Goal: Information Seeking & Learning: Learn about a topic

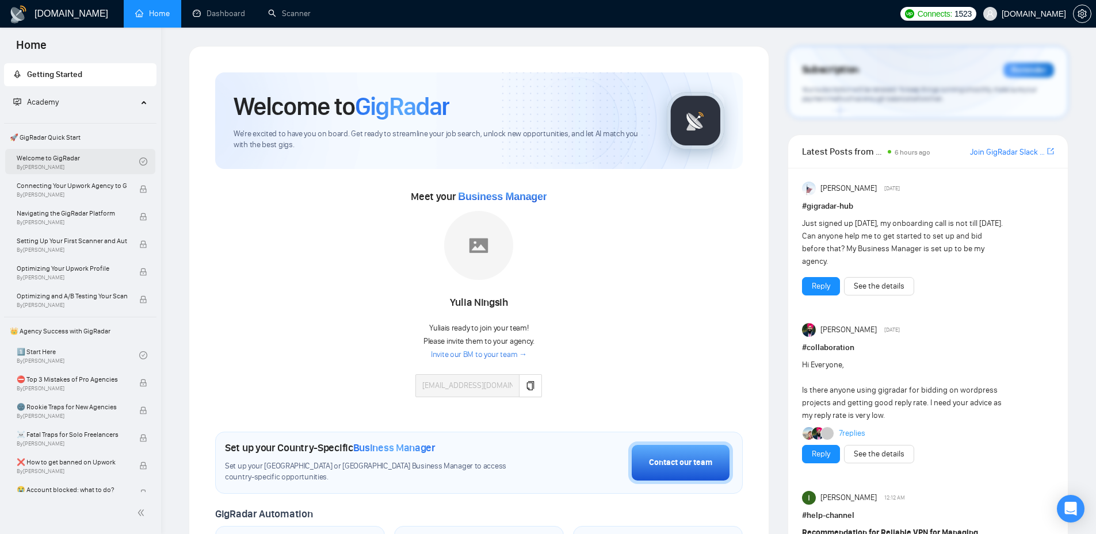
click at [55, 160] on link "Welcome to GigRadar By [PERSON_NAME]" at bounding box center [78, 161] width 123 height 25
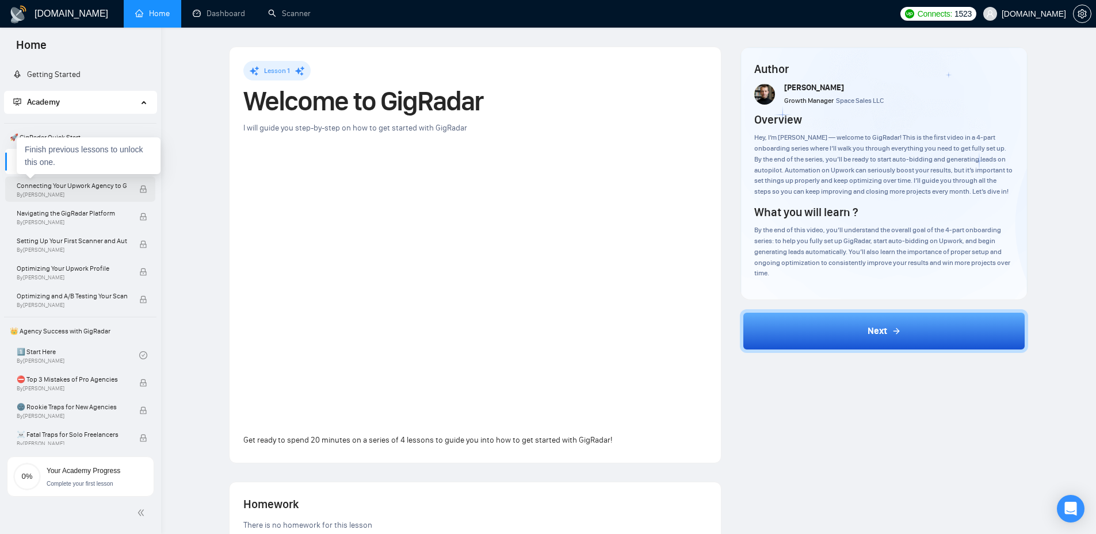
click at [45, 190] on span "Connecting Your Upwork Agency to GigRadar" at bounding box center [72, 186] width 110 height 12
click at [63, 193] on span "By [PERSON_NAME]" at bounding box center [72, 195] width 110 height 7
click at [61, 194] on div "Finish previous lessons to unlock this one." at bounding box center [89, 183] width 144 height 37
click at [58, 193] on span "By [PERSON_NAME]" at bounding box center [72, 195] width 110 height 7
click at [63, 192] on span "By [PERSON_NAME]" at bounding box center [72, 195] width 110 height 7
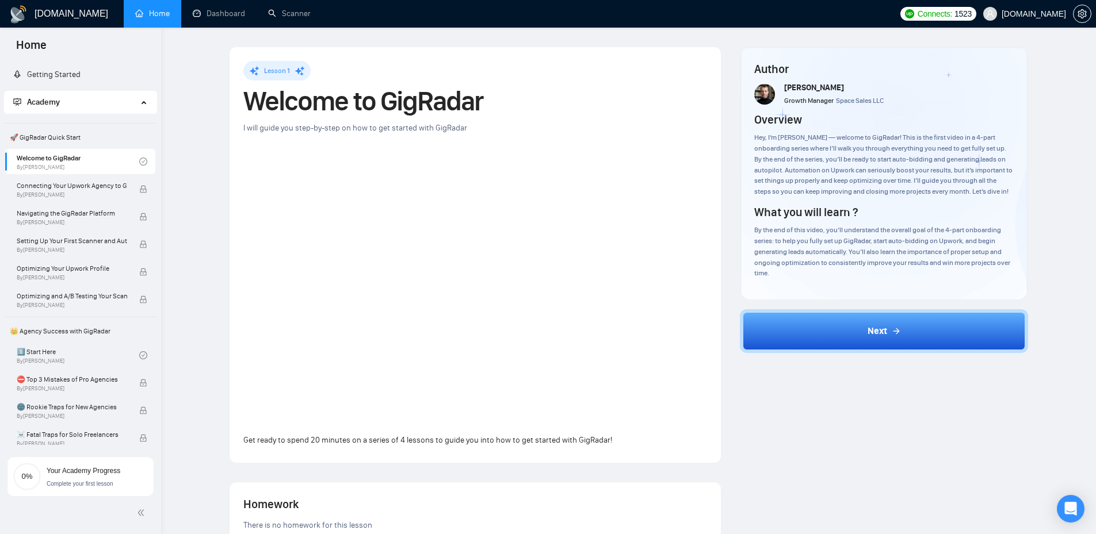
click at [148, 110] on div "Academy" at bounding box center [80, 102] width 153 height 23
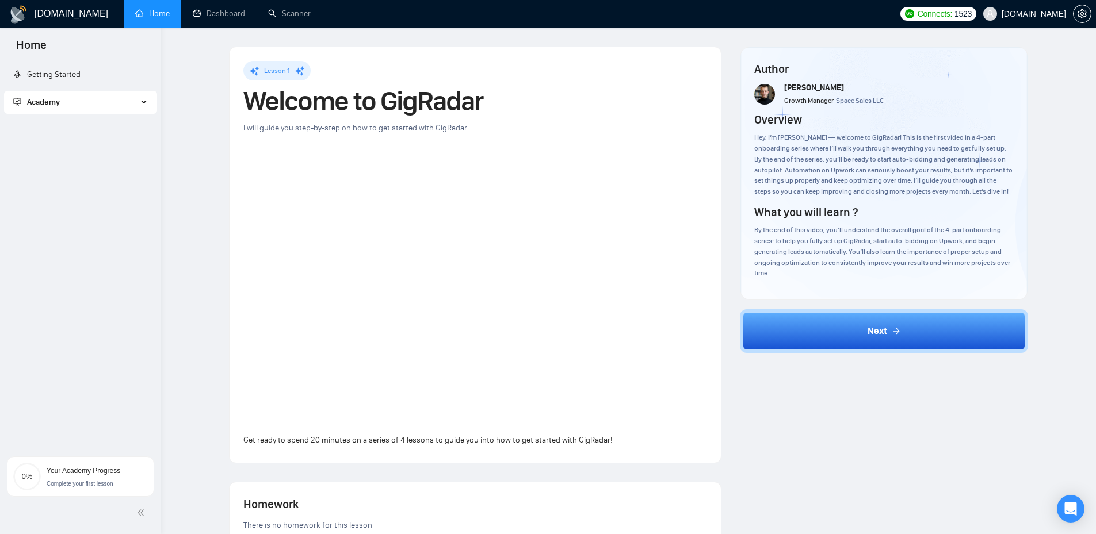
click at [142, 104] on div "Academy" at bounding box center [80, 102] width 153 height 23
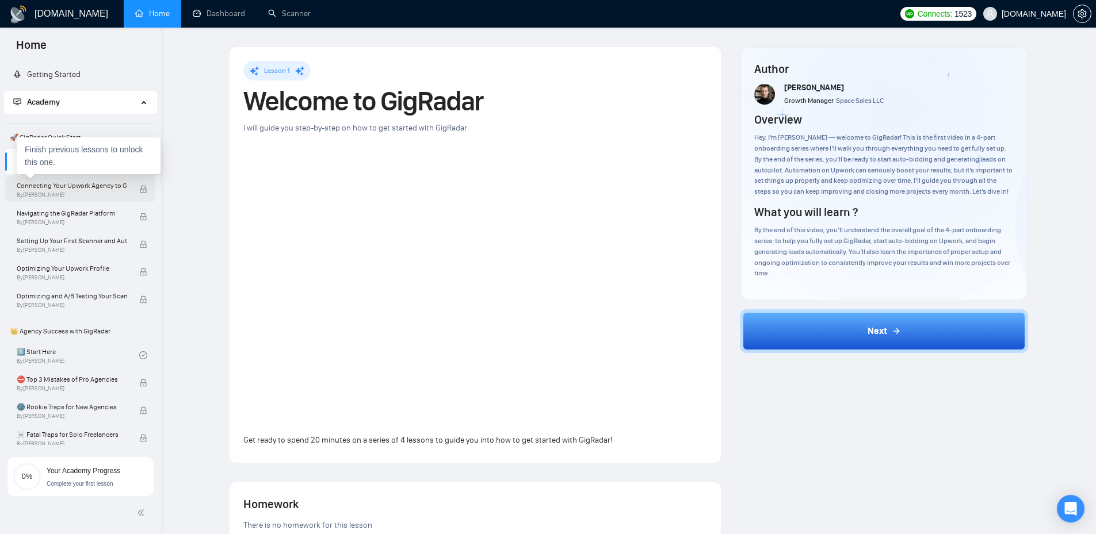
click at [85, 190] on span "Connecting Your Upwork Agency to GigRadar" at bounding box center [72, 186] width 110 height 12
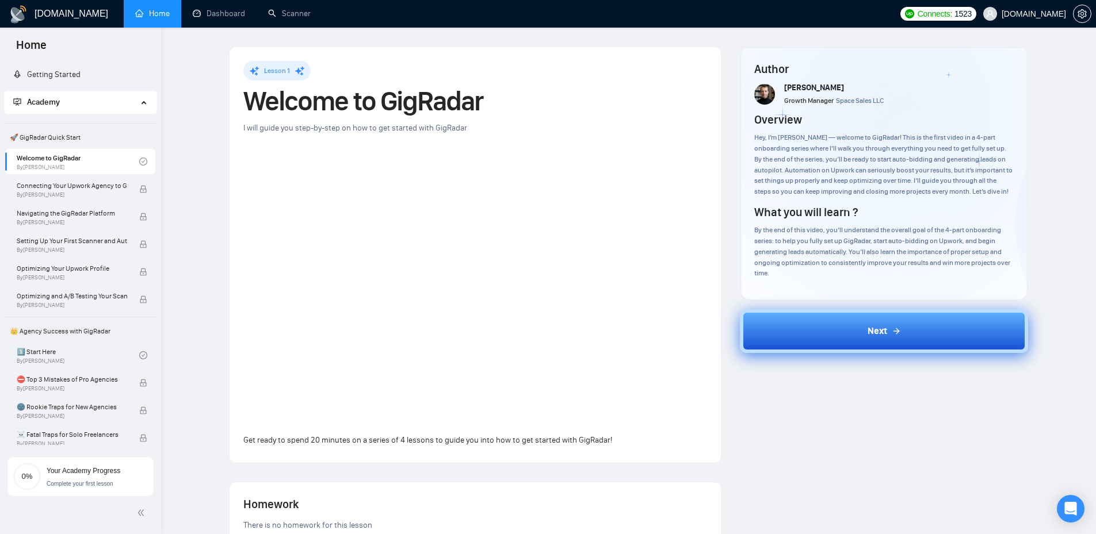
click at [892, 340] on button "Next" at bounding box center [884, 331] width 288 height 44
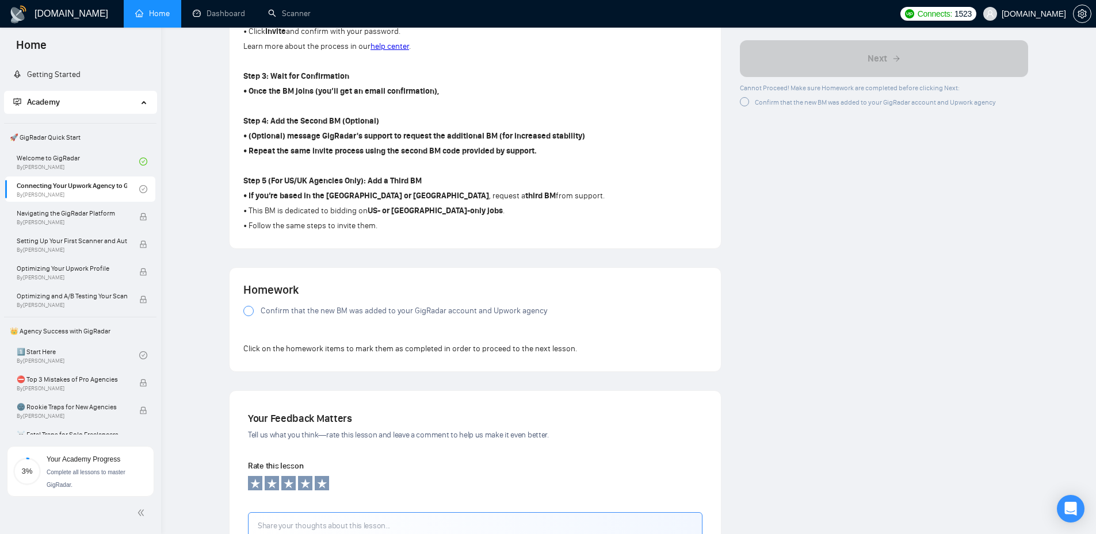
scroll to position [805, 0]
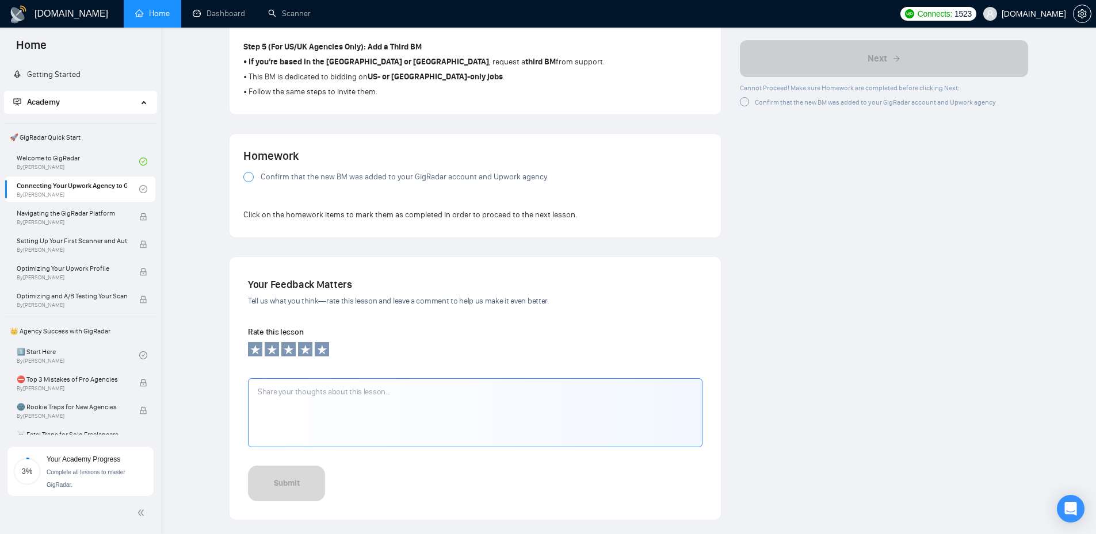
click at [246, 174] on div at bounding box center [248, 177] width 10 height 10
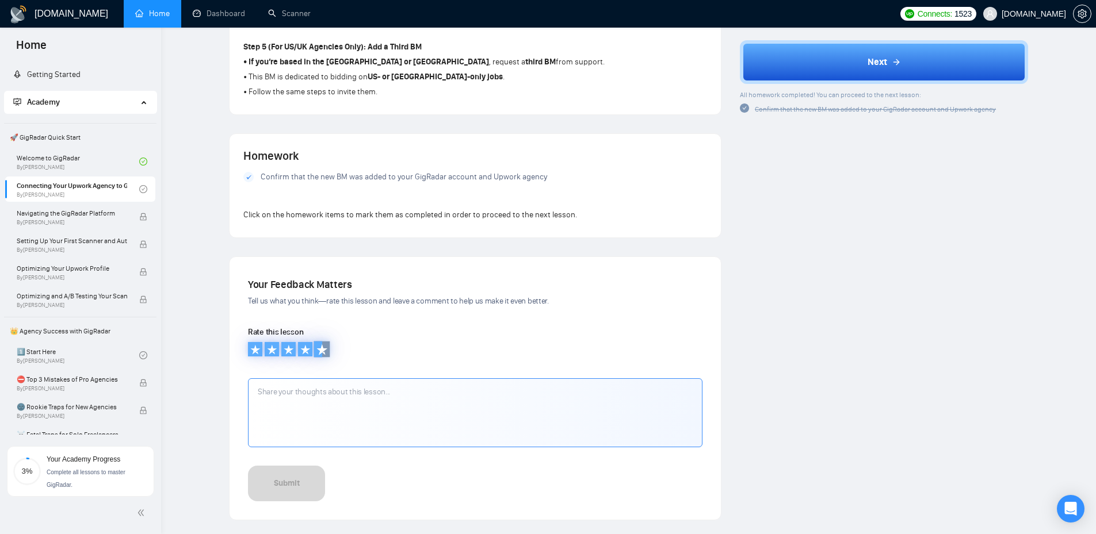
click at [319, 351] on icon at bounding box center [322, 350] width 12 height 12
click at [341, 394] on textarea at bounding box center [475, 413] width 454 height 69
click at [323, 350] on icon at bounding box center [321, 350] width 10 height 10
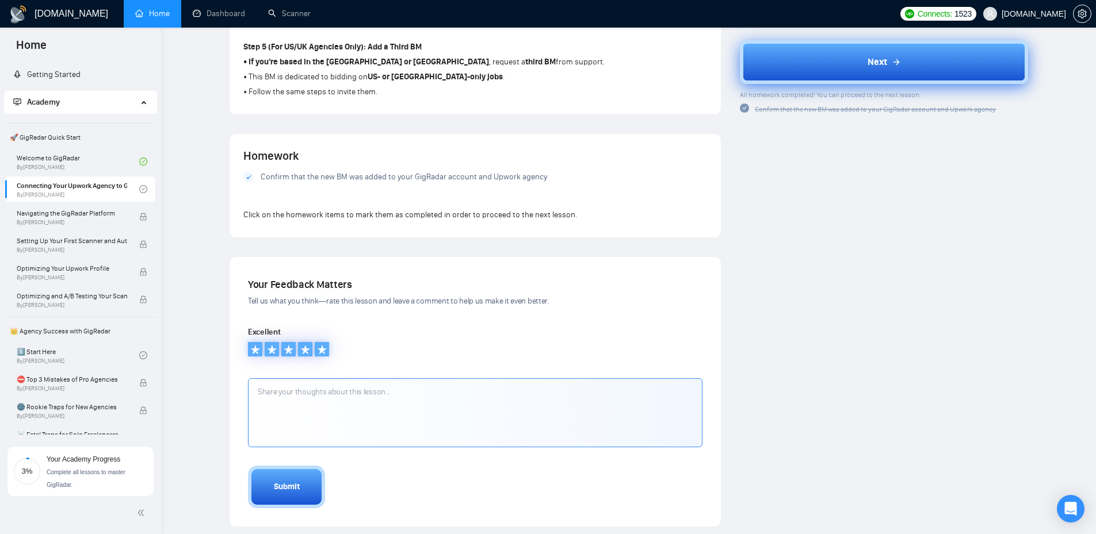
click at [867, 69] on button "Next" at bounding box center [884, 62] width 288 height 44
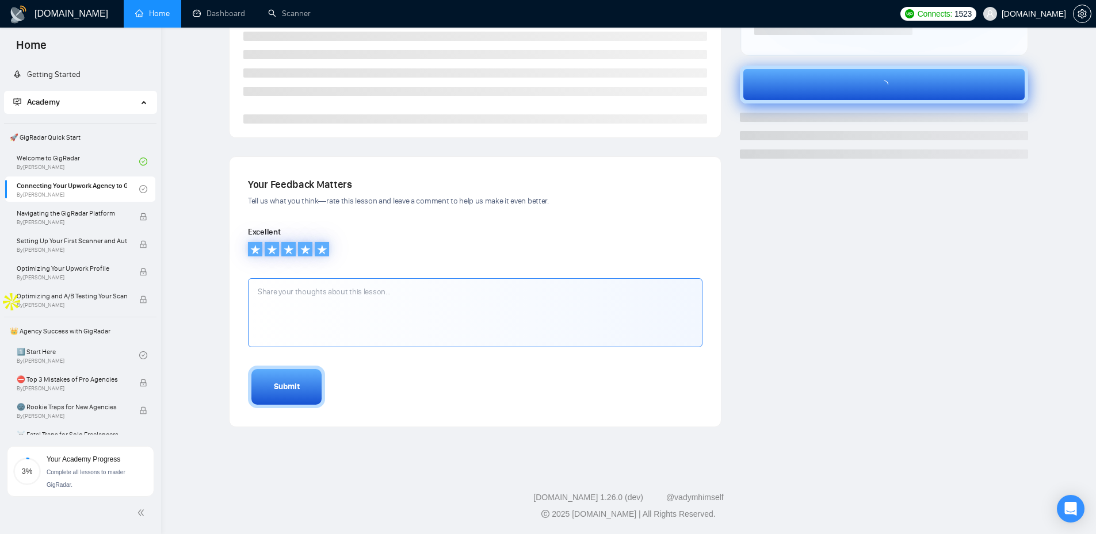
scroll to position [256, 0]
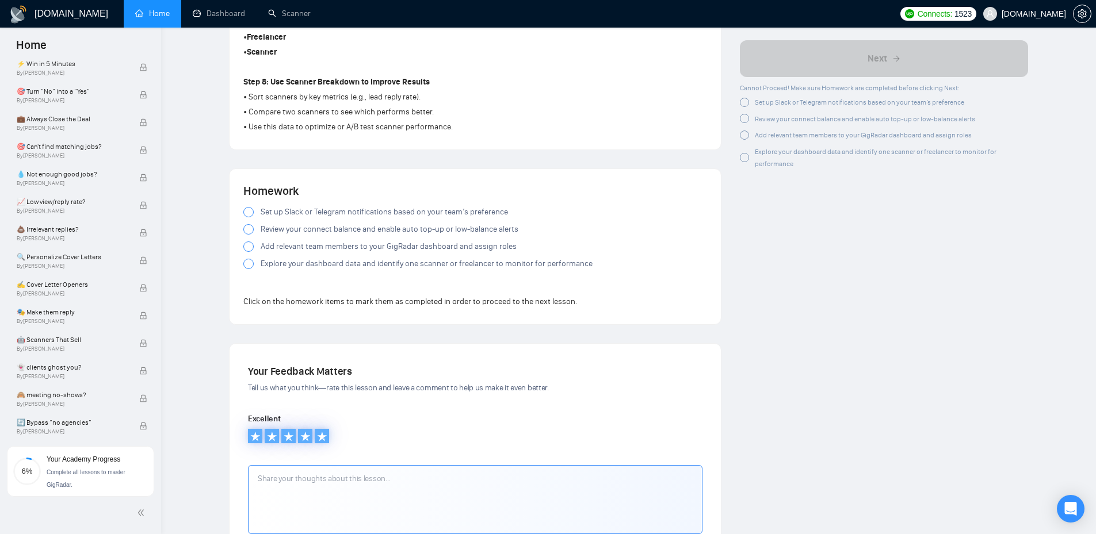
scroll to position [1074, 0]
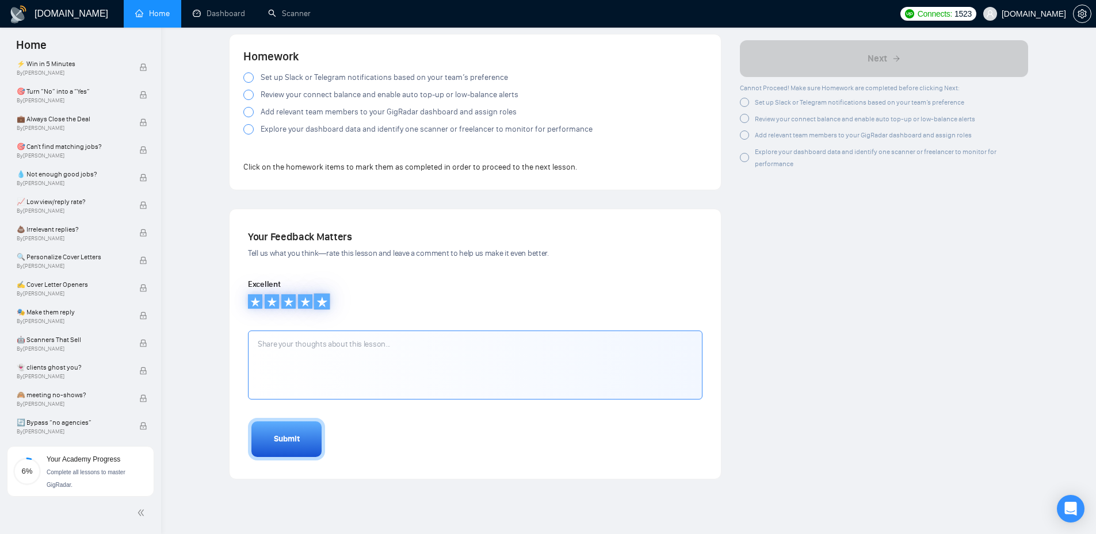
click at [323, 301] on icon at bounding box center [322, 302] width 12 height 12
click at [324, 299] on icon at bounding box center [322, 302] width 12 height 12
click at [284, 441] on div "Submit" at bounding box center [287, 439] width 26 height 13
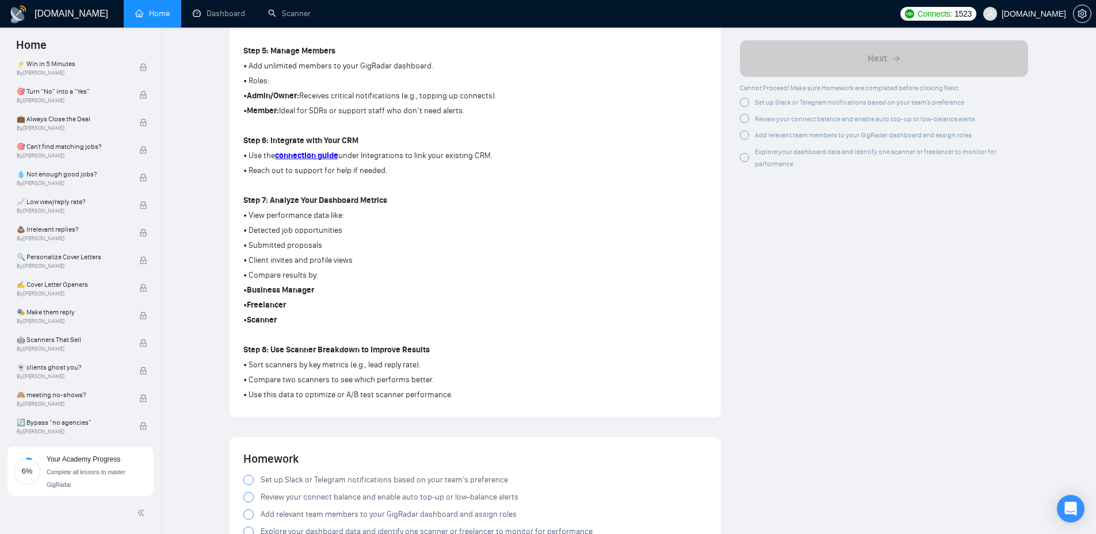
scroll to position [805, 0]
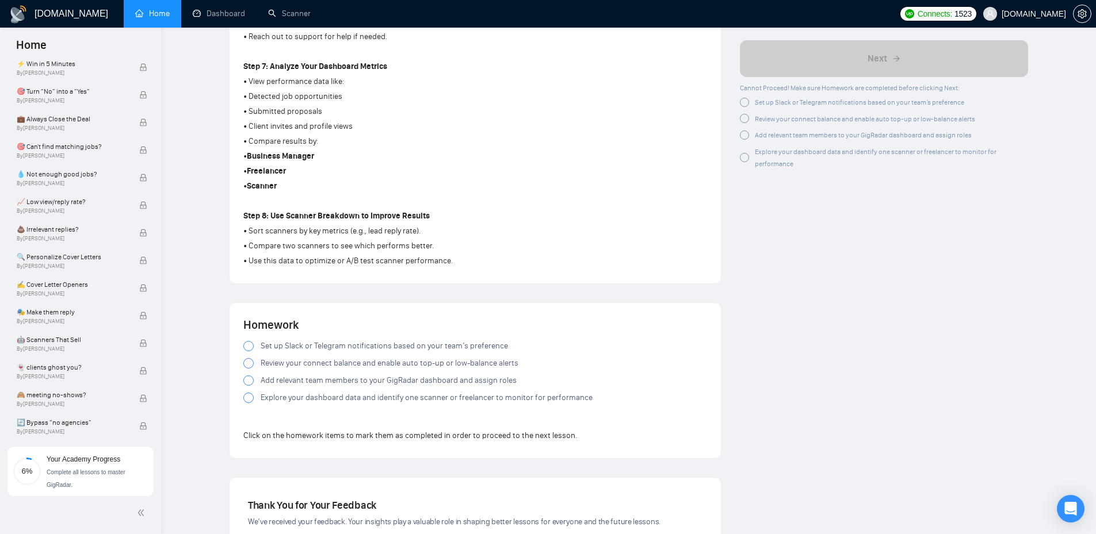
click at [249, 347] on div at bounding box center [248, 346] width 10 height 10
click at [248, 366] on div at bounding box center [248, 363] width 10 height 10
click at [251, 362] on div at bounding box center [248, 363] width 10 height 10
click at [245, 377] on div at bounding box center [248, 381] width 10 height 10
click at [252, 400] on div at bounding box center [248, 398] width 10 height 10
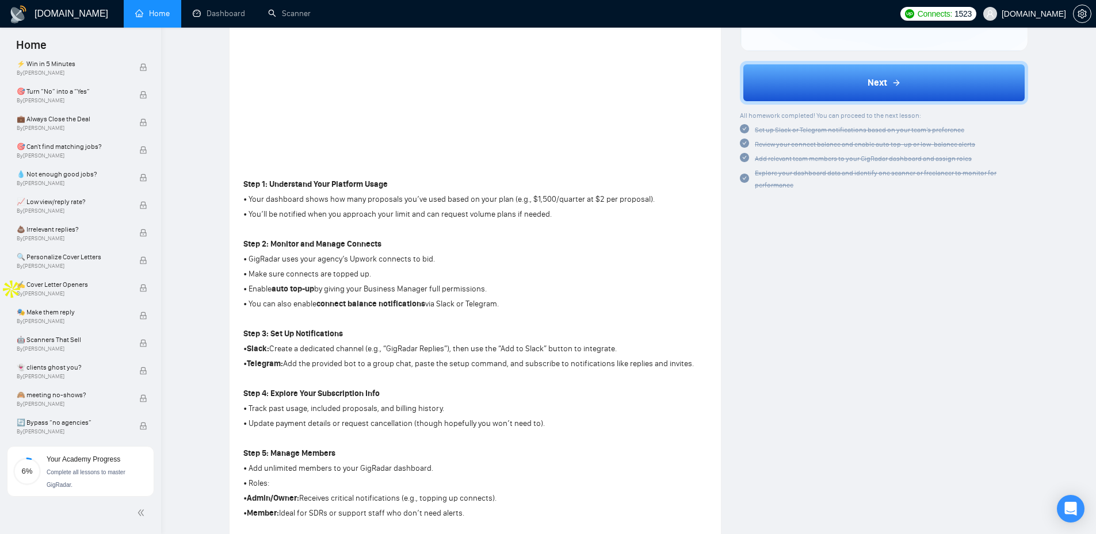
scroll to position [134, 0]
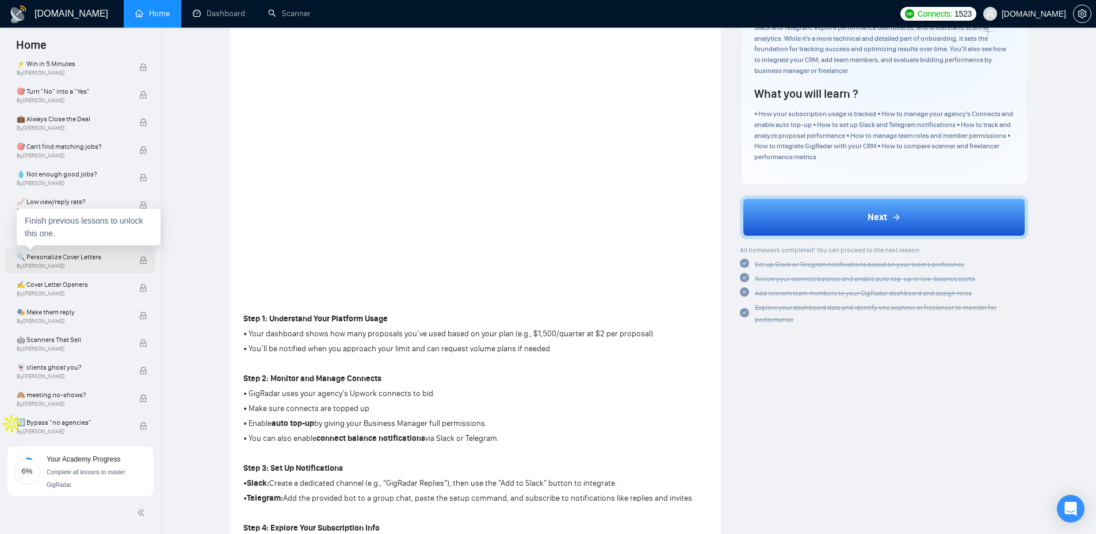
click at [45, 259] on span "🔍 Personalize Cover Letters" at bounding box center [72, 257] width 110 height 12
click at [47, 258] on span "🔍 Personalize Cover Letters" at bounding box center [72, 257] width 110 height 12
click at [48, 258] on span "🔍 Personalize Cover Letters" at bounding box center [72, 257] width 110 height 12
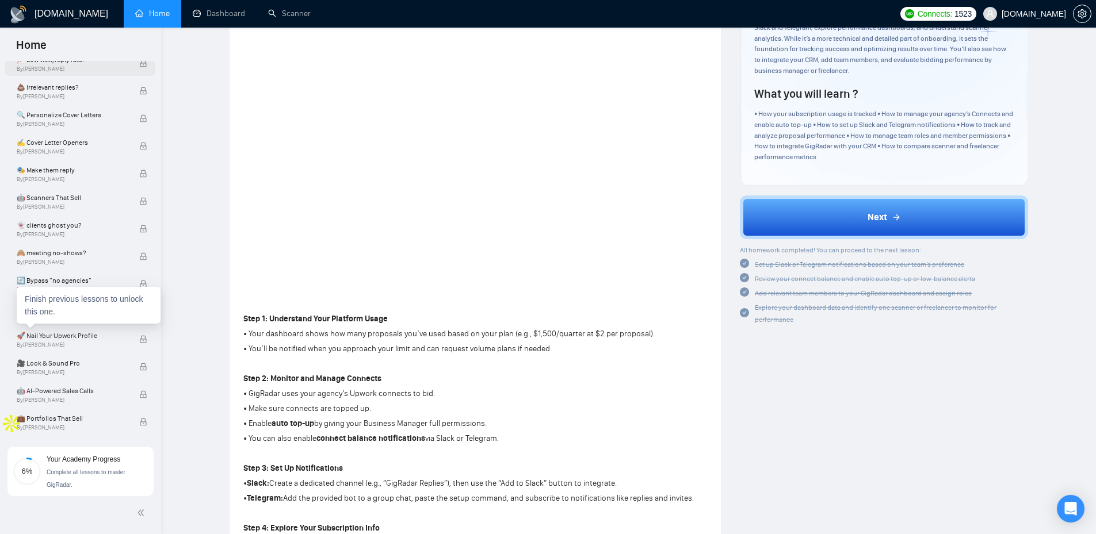
scroll to position [0, 0]
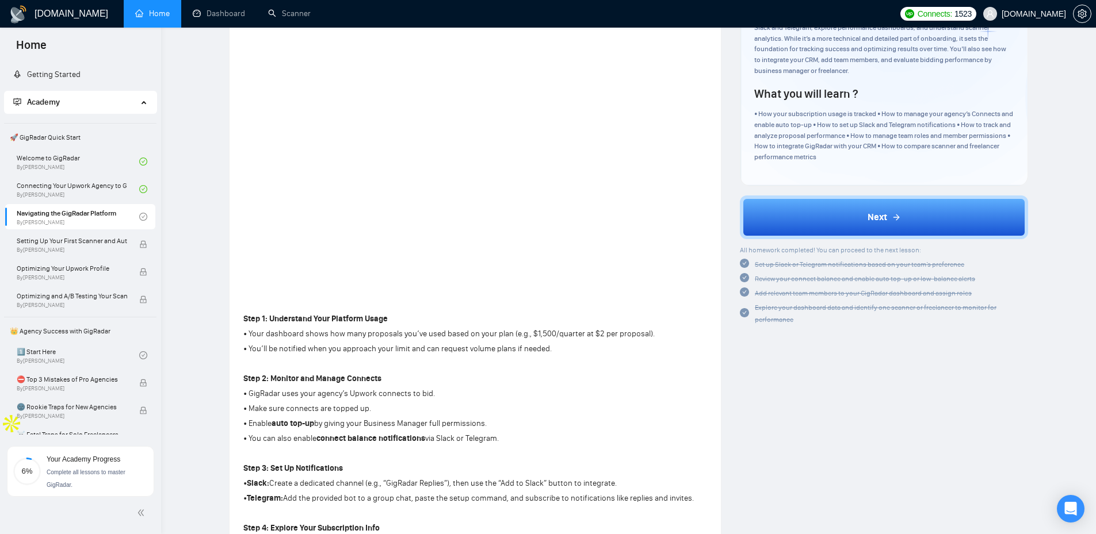
click at [67, 136] on span "🚀 GigRadar Quick Start" at bounding box center [80, 137] width 150 height 23
click at [73, 73] on link "Getting Started" at bounding box center [46, 75] width 67 height 10
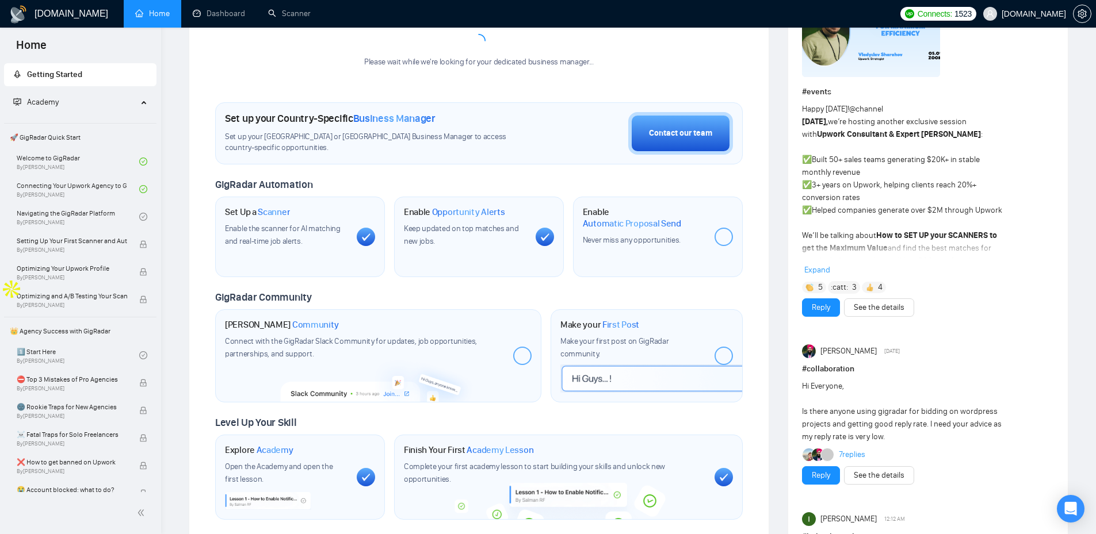
scroll to position [537, 0]
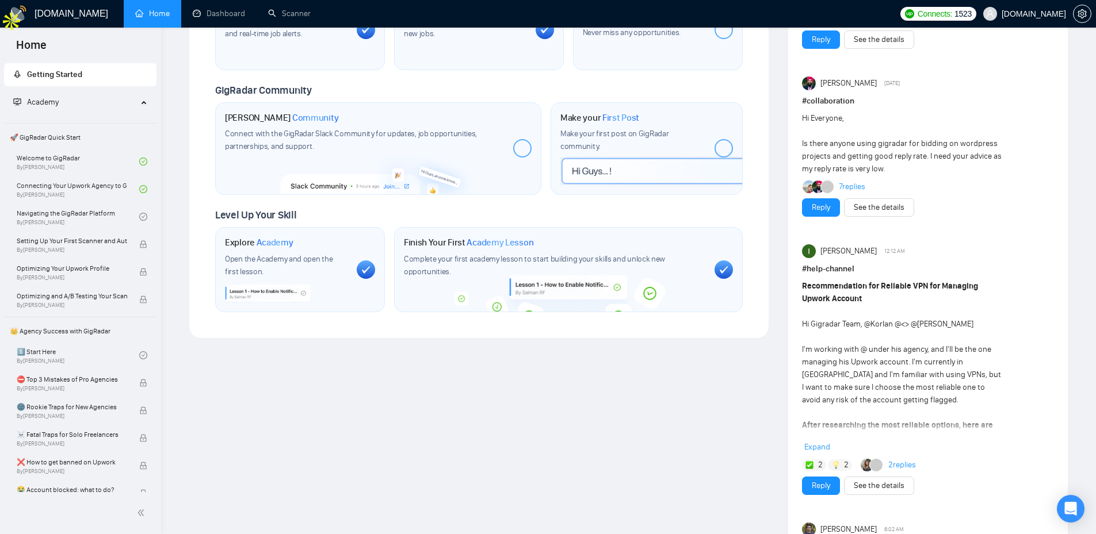
click at [932, 328] on div "Recommendation for Reliable VPN for Managing Upwork Account Hi Gigradar Team, @…" at bounding box center [903, 470] width 202 height 380
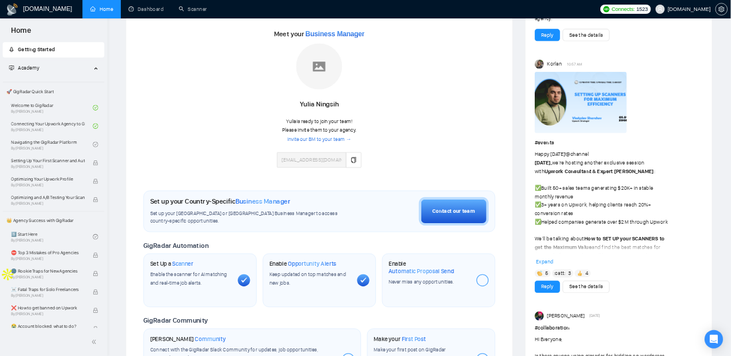
scroll to position [0, 0]
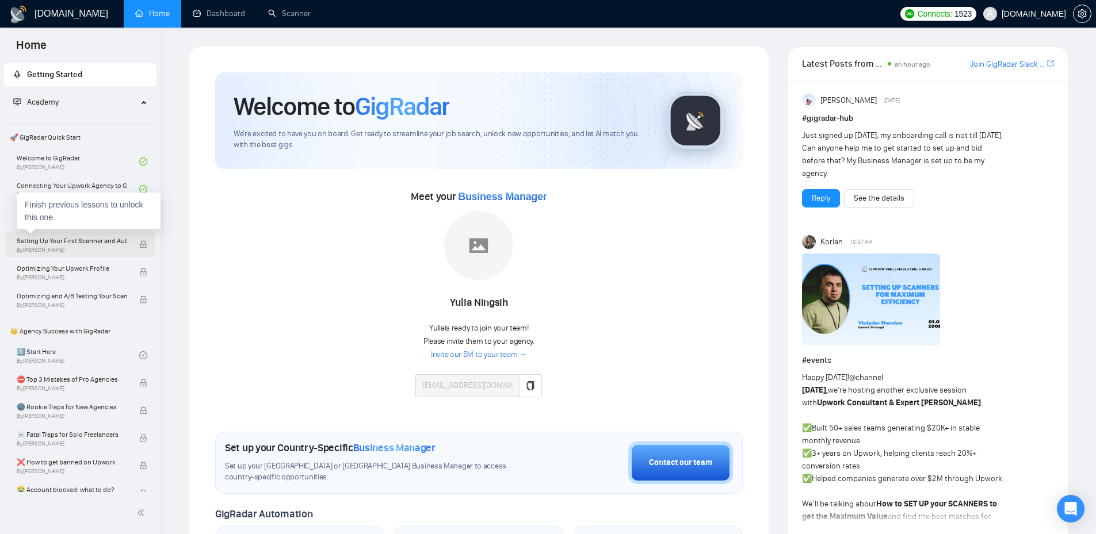
click at [94, 249] on span "By [PERSON_NAME]" at bounding box center [72, 250] width 110 height 7
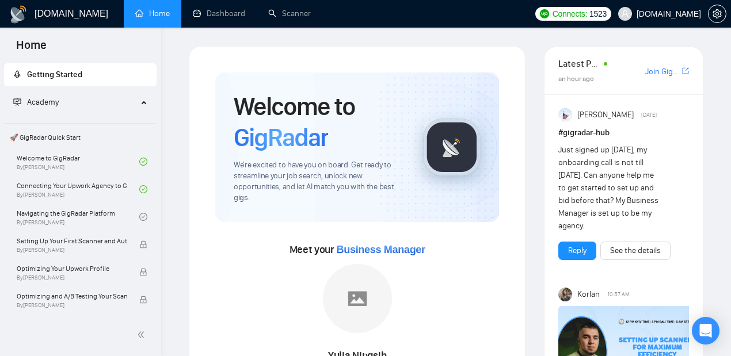
click at [140, 100] on div "Academy" at bounding box center [80, 102] width 153 height 23
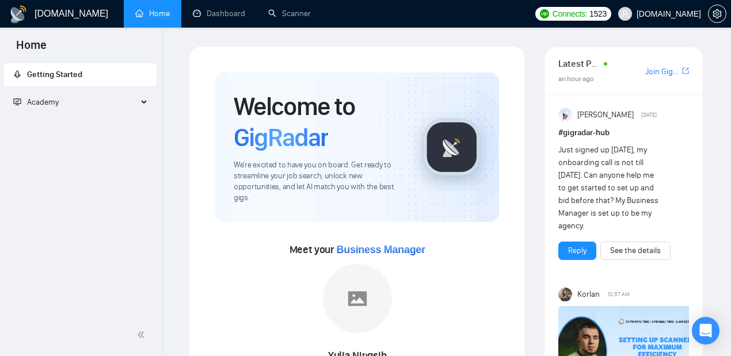
click at [145, 102] on icon at bounding box center [145, 102] width 6 height 0
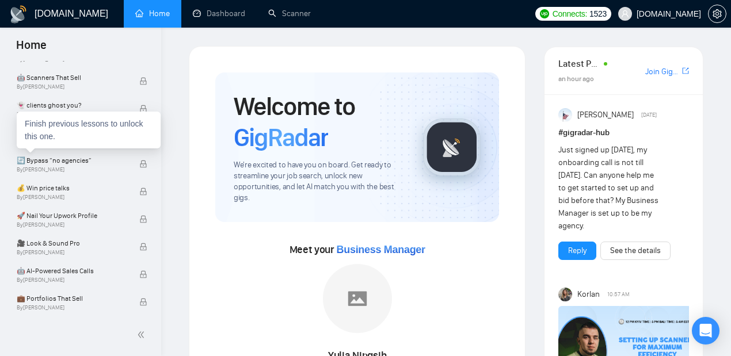
scroll to position [710, 0]
